Goal: Find specific page/section: Find specific page/section

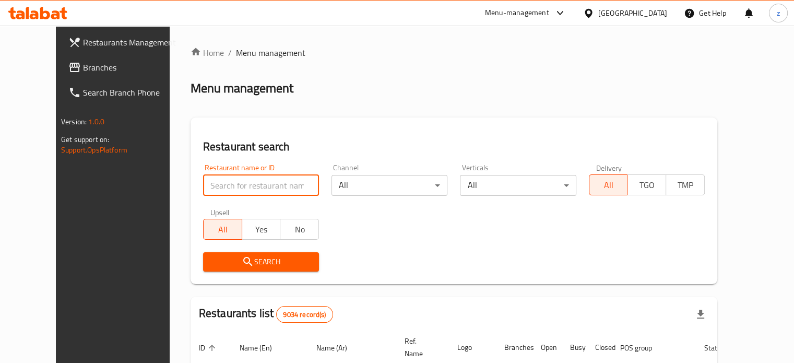
click at [215, 179] on input "search" at bounding box center [261, 185] width 116 height 21
click button "Search" at bounding box center [261, 261] width 116 height 19
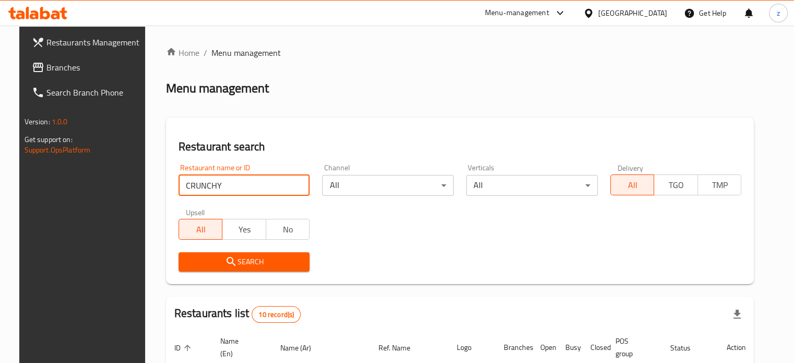
type input "CRUNCHY"
click button "Search" at bounding box center [243, 261] width 131 height 19
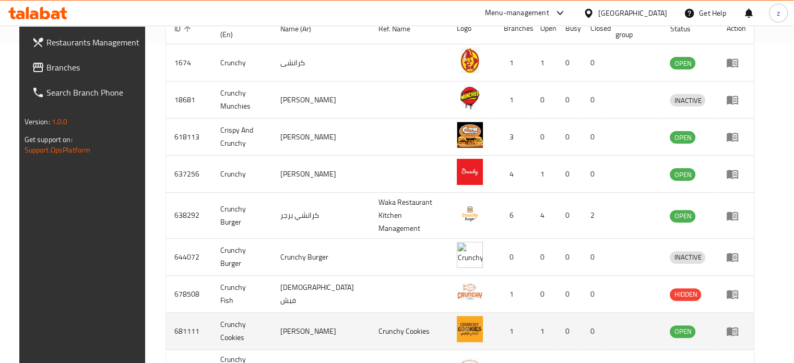
scroll to position [267, 0]
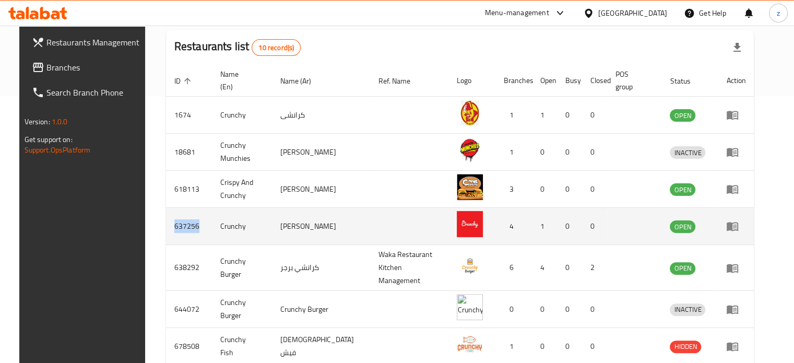
drag, startPoint x: 186, startPoint y: 224, endPoint x: 161, endPoint y: 218, distance: 25.7
click at [166, 218] on td "637256" at bounding box center [189, 226] width 46 height 37
copy td "637256"
click at [745, 224] on link "enhanced table" at bounding box center [735, 226] width 19 height 13
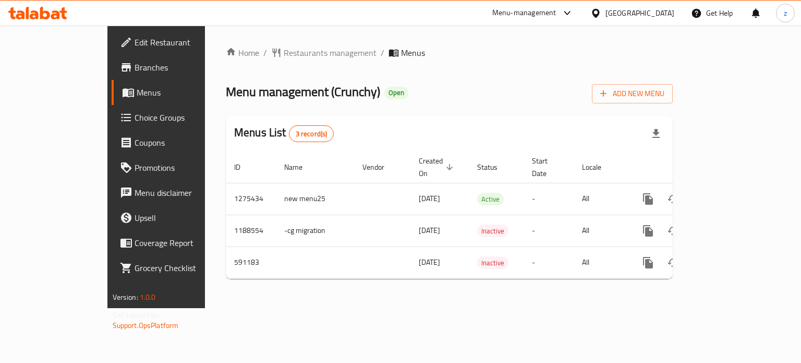
click at [135, 66] on span "Branches" at bounding box center [184, 67] width 99 height 13
